Goal: Task Accomplishment & Management: Manage account settings

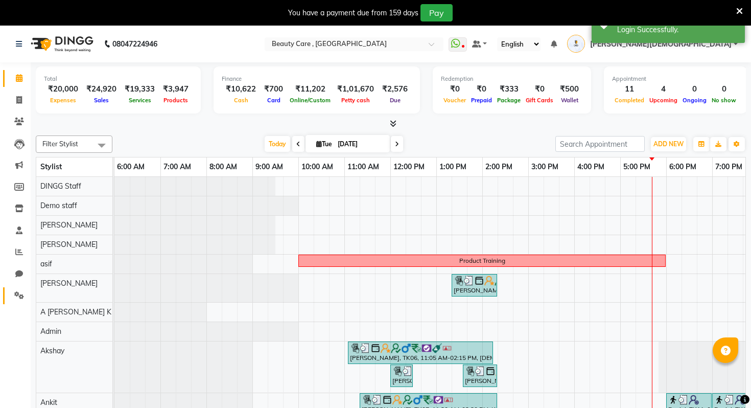
click at [17, 296] on icon at bounding box center [19, 295] width 10 height 8
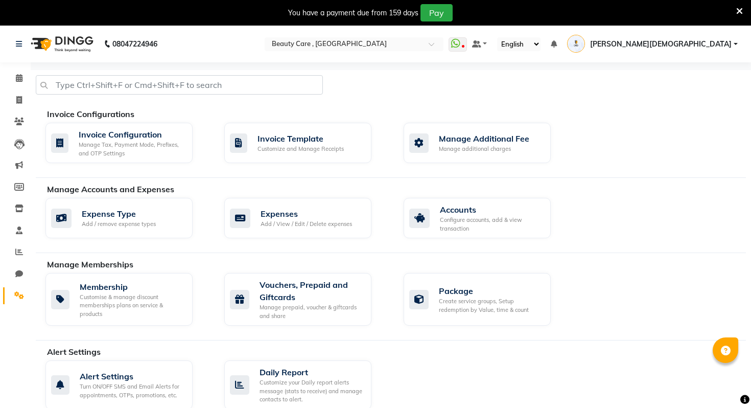
click at [741, 38] on ul "WhatsApp Status ✕ Status: Disconnected Most Recent Message: [DATE] 06:47 PM Rec…" at bounding box center [596, 44] width 294 height 17
click at [737, 42] on link "[PERSON_NAME][DEMOGRAPHIC_DATA]" at bounding box center [652, 44] width 171 height 17
click at [686, 100] on link "Sign out" at bounding box center [686, 99] width 94 height 16
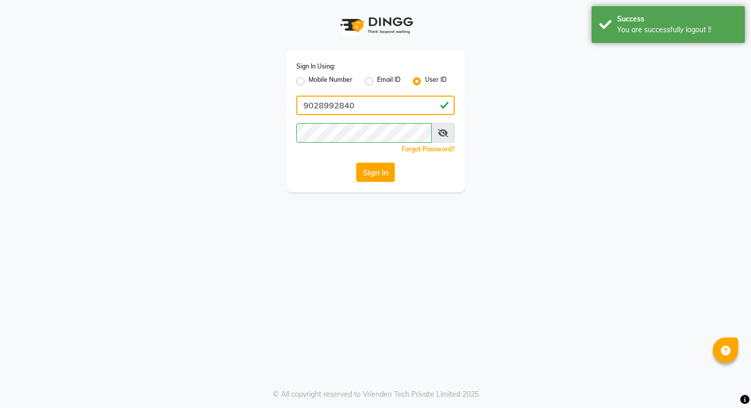
click at [338, 107] on input "9028992840" at bounding box center [375, 105] width 158 height 19
type input "salondushons"
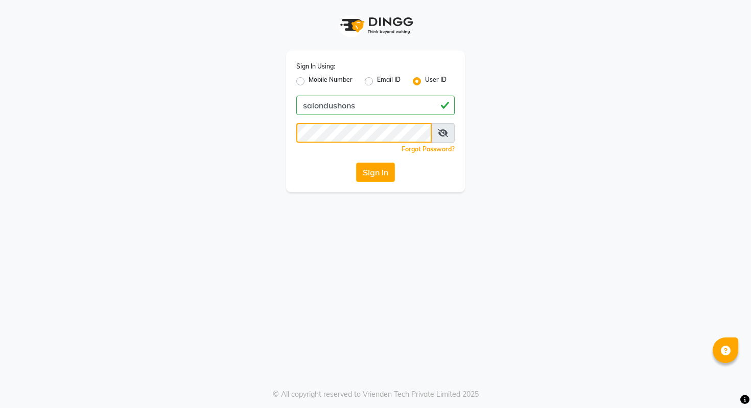
click at [356, 163] on button "Sign In" at bounding box center [375, 172] width 39 height 19
